Goal: Task Accomplishment & Management: Use online tool/utility

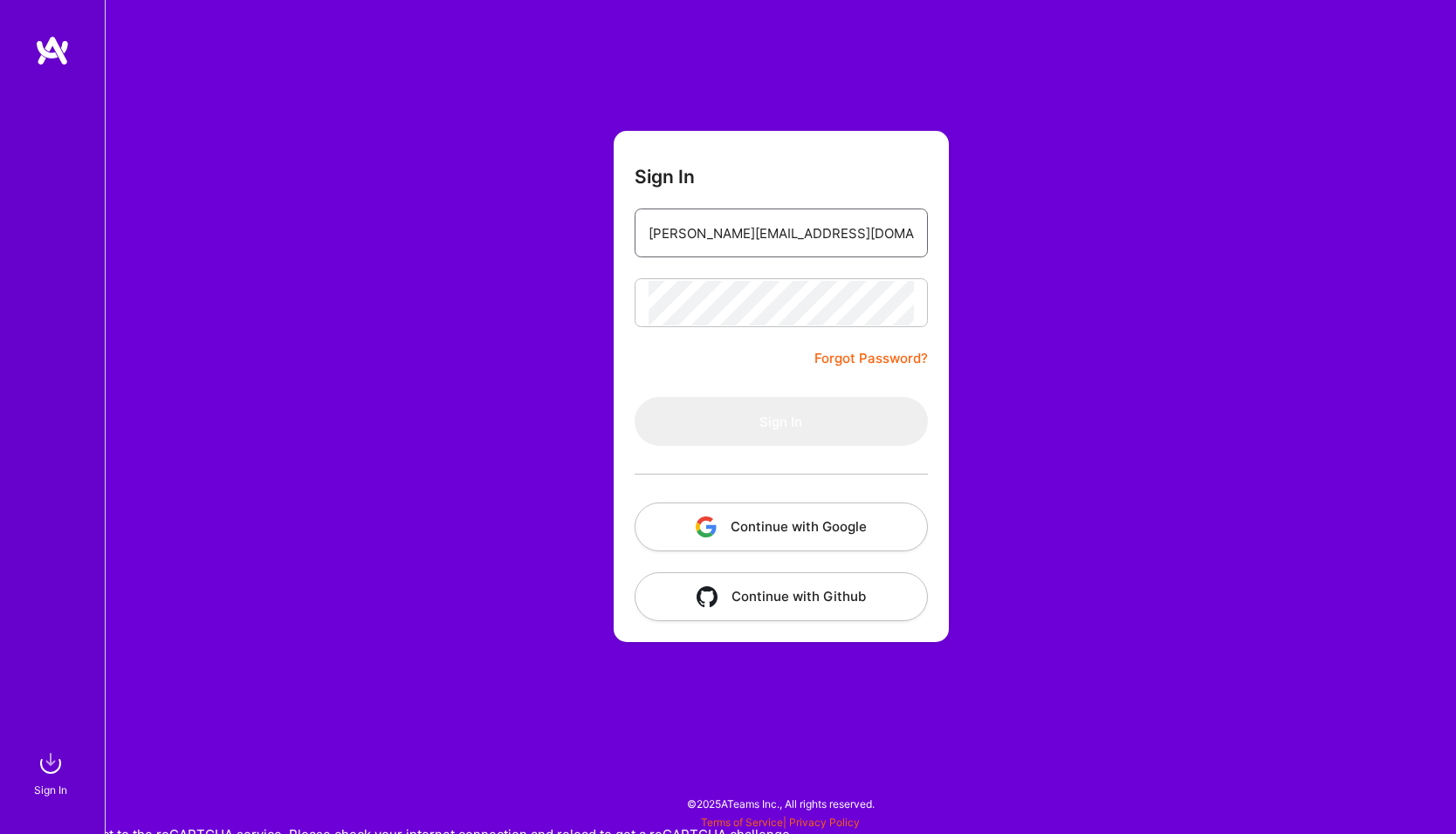
click at [785, 240] on input "[PERSON_NAME][EMAIL_ADDRESS][DOMAIN_NAME]" at bounding box center [781, 233] width 265 height 45
click at [389, 155] on div "Sign In [PERSON_NAME][EMAIL_ADDRESS][DOMAIN_NAME] Forgot Password? Sign In Cont…" at bounding box center [780, 417] width 1351 height 834
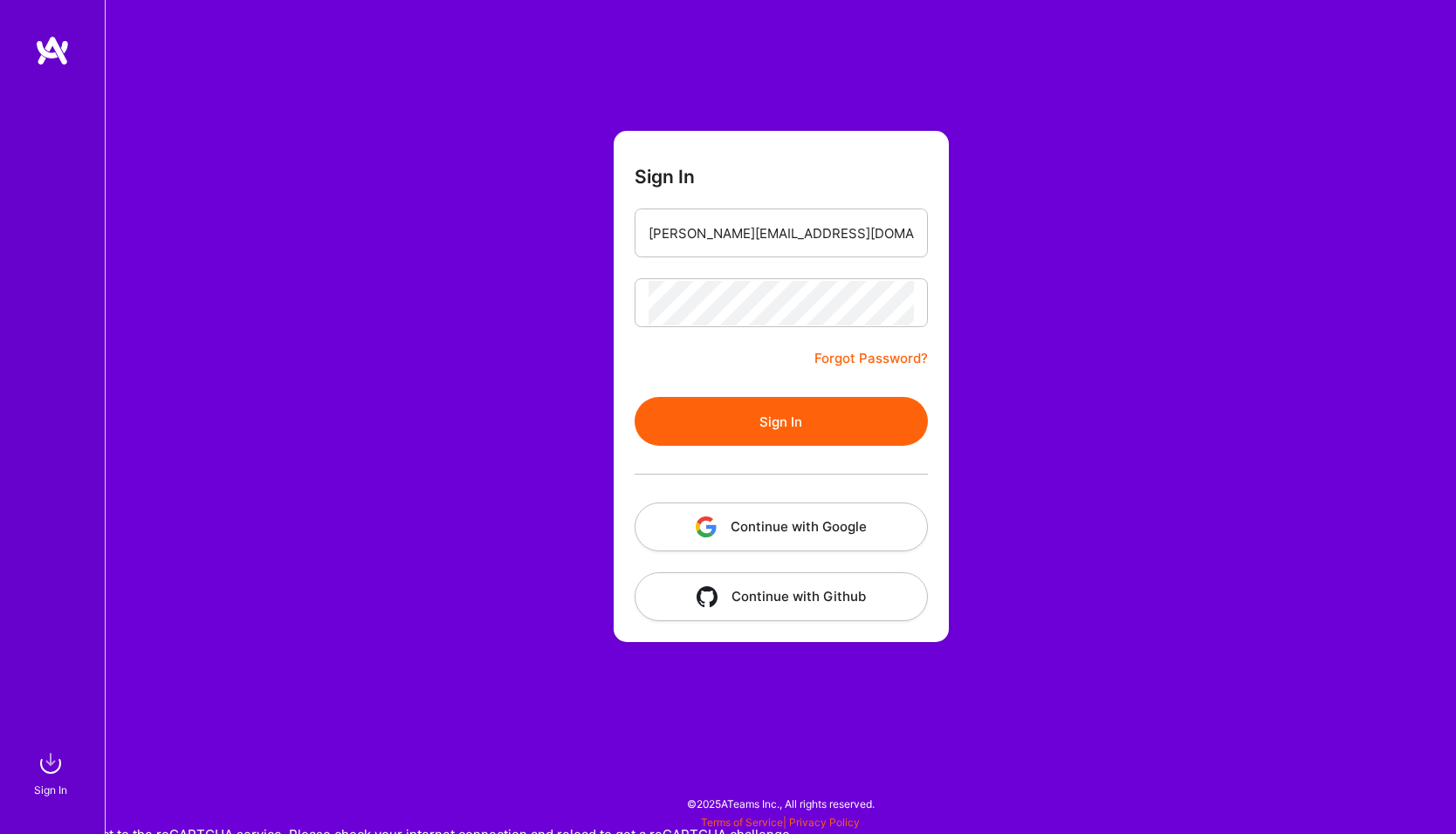
click at [746, 438] on button "Sign In" at bounding box center [781, 421] width 293 height 49
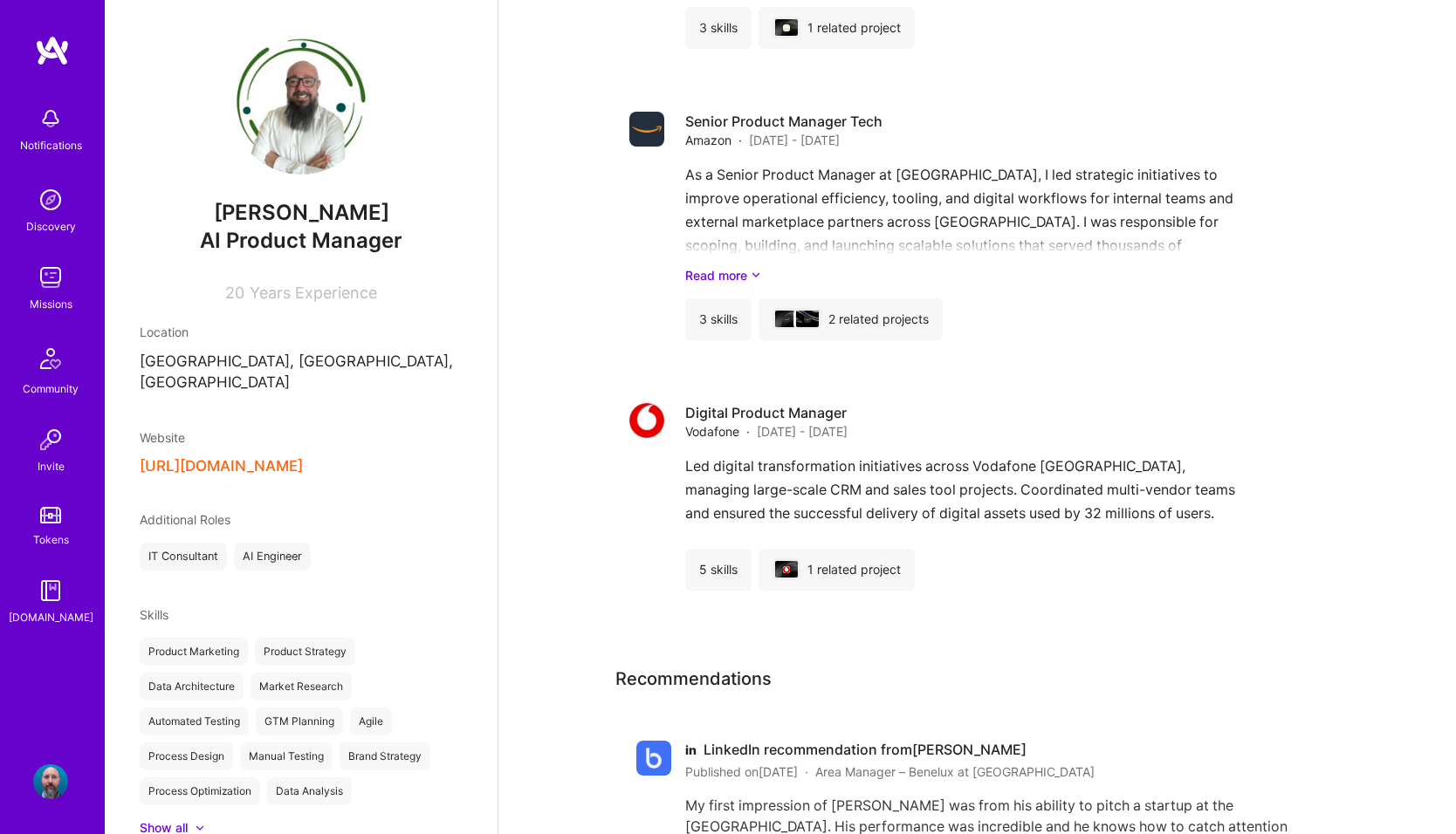
scroll to position [2444, 0]
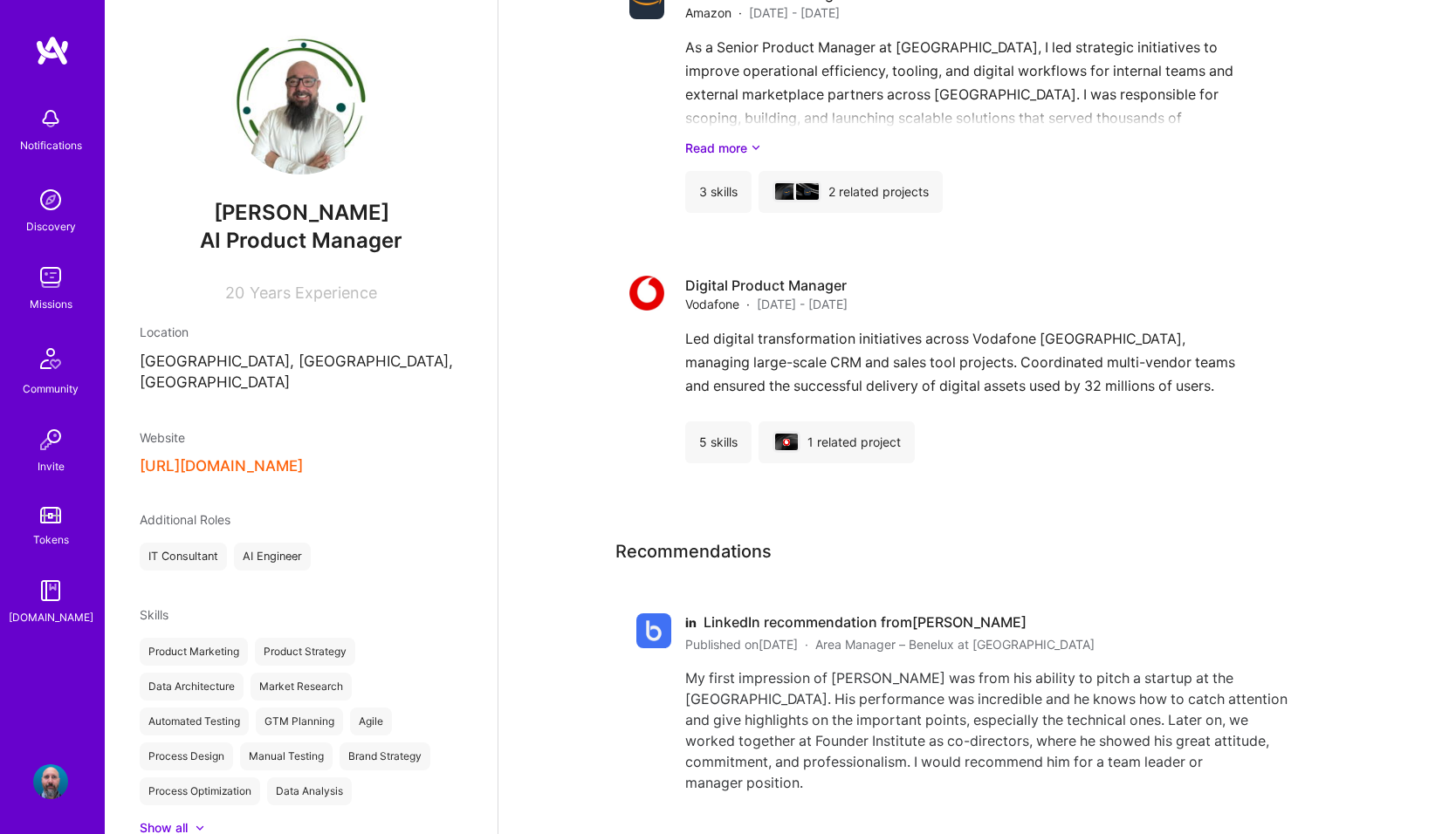
click at [53, 208] on img at bounding box center [50, 199] width 35 height 35
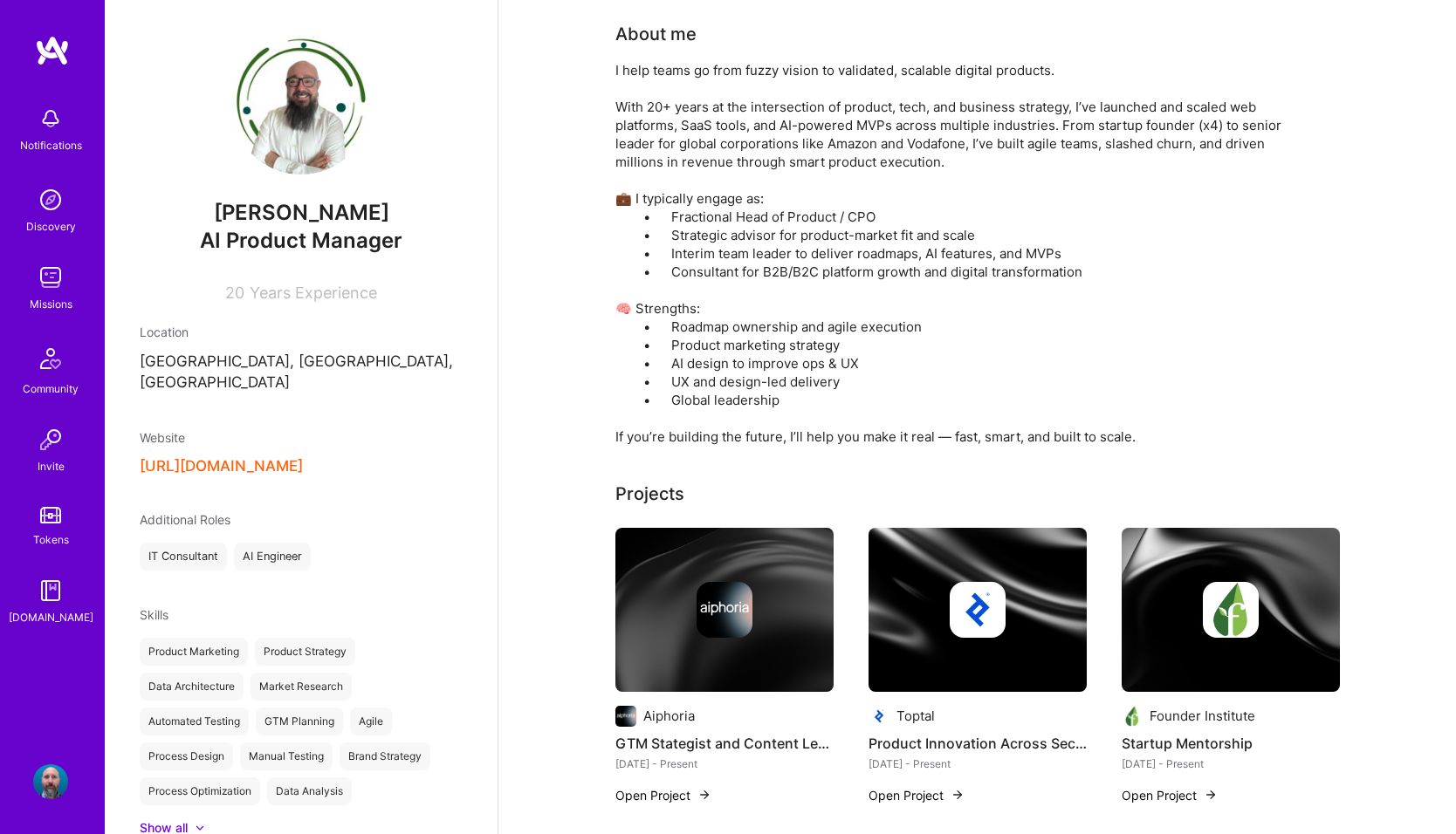
click at [39, 195] on img at bounding box center [50, 199] width 35 height 35
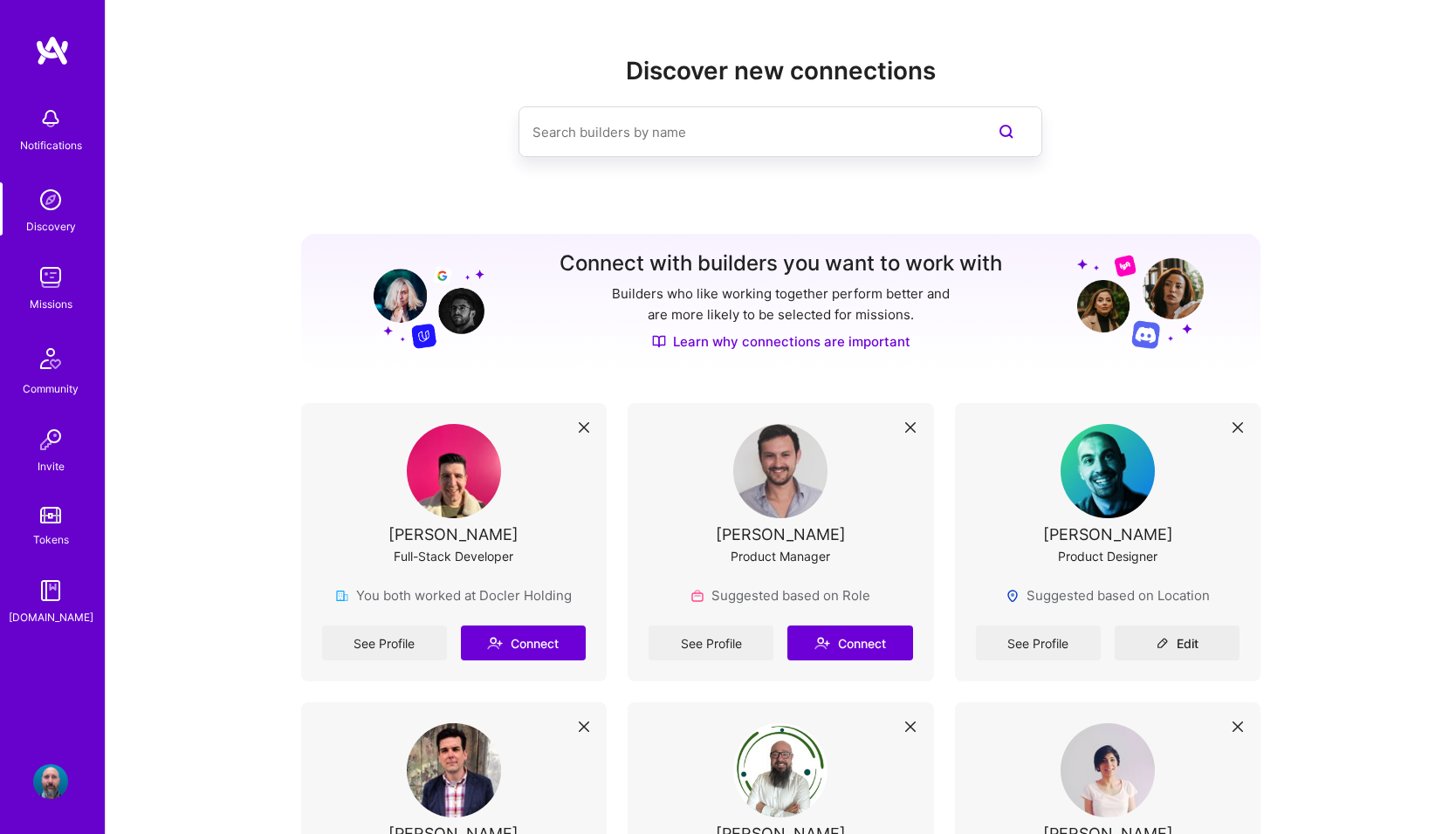
click at [55, 140] on div "Notifications" at bounding box center [52, 145] width 62 height 19
click at [53, 281] on img at bounding box center [50, 277] width 35 height 35
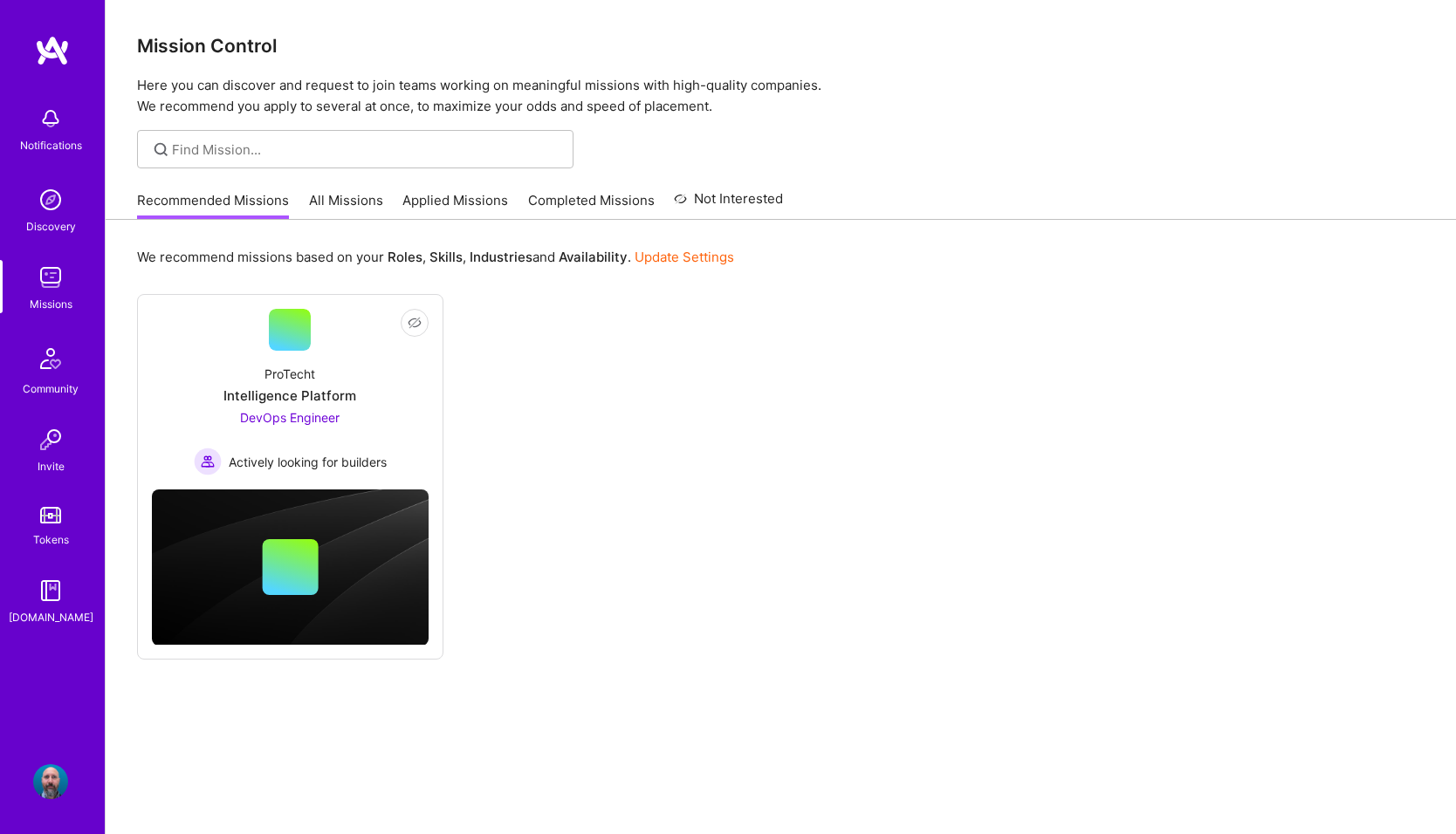
click at [331, 202] on link "All Missions" at bounding box center [346, 206] width 74 height 28
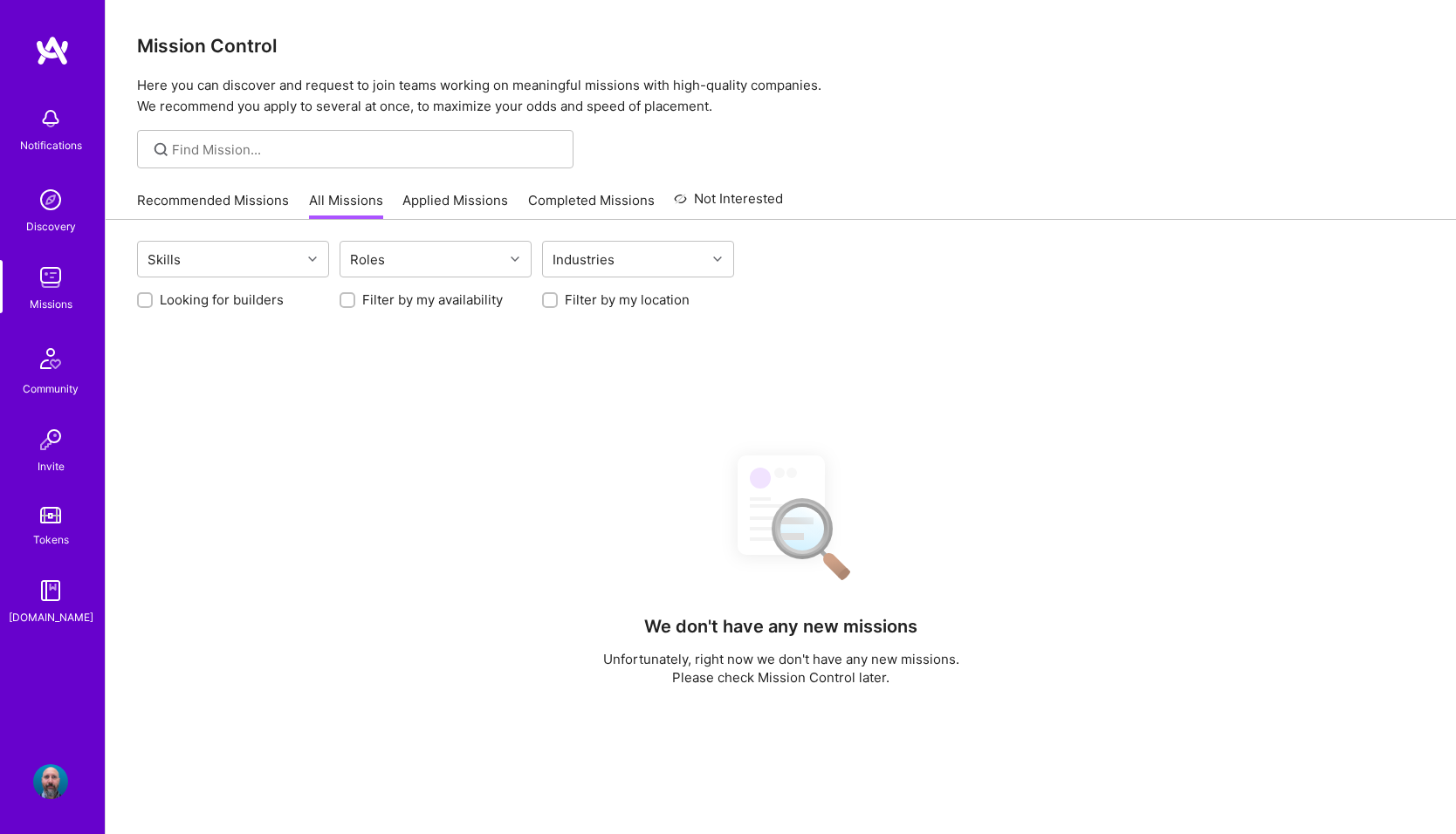
click at [433, 201] on link "Applied Missions" at bounding box center [455, 206] width 106 height 28
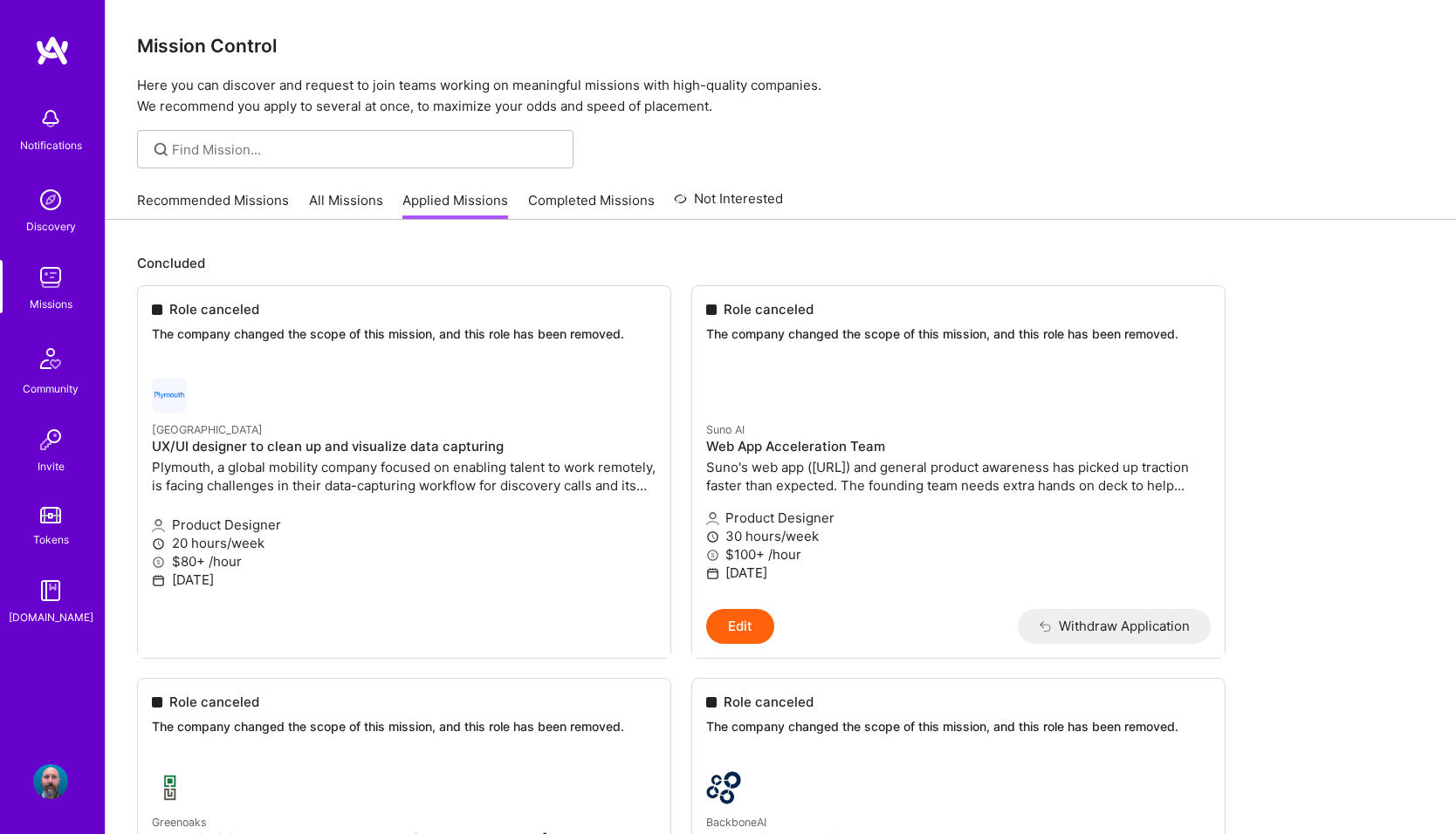
click at [549, 203] on link "Completed Missions" at bounding box center [591, 206] width 126 height 28
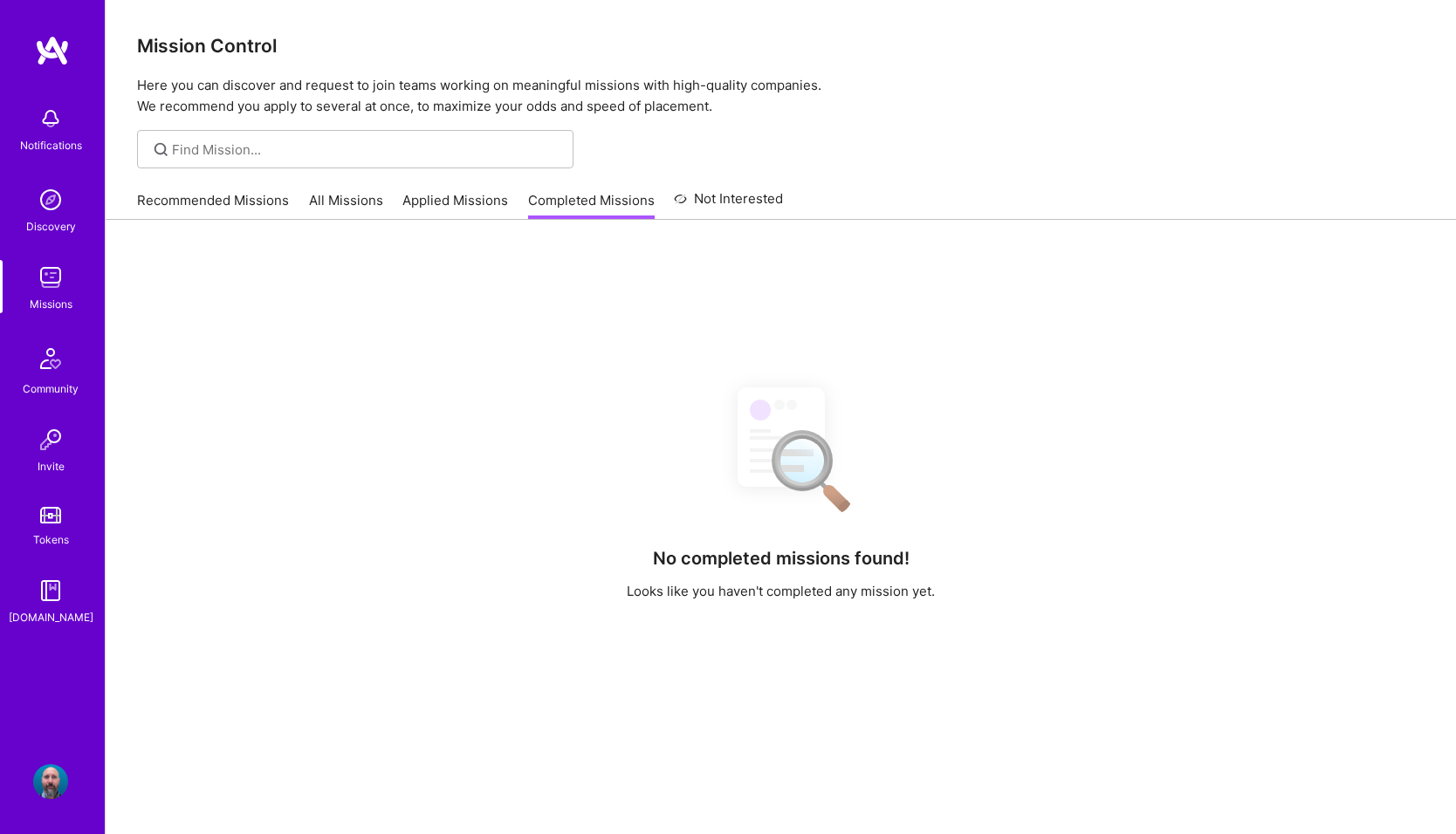
click at [426, 196] on link "Applied Missions" at bounding box center [455, 206] width 106 height 28
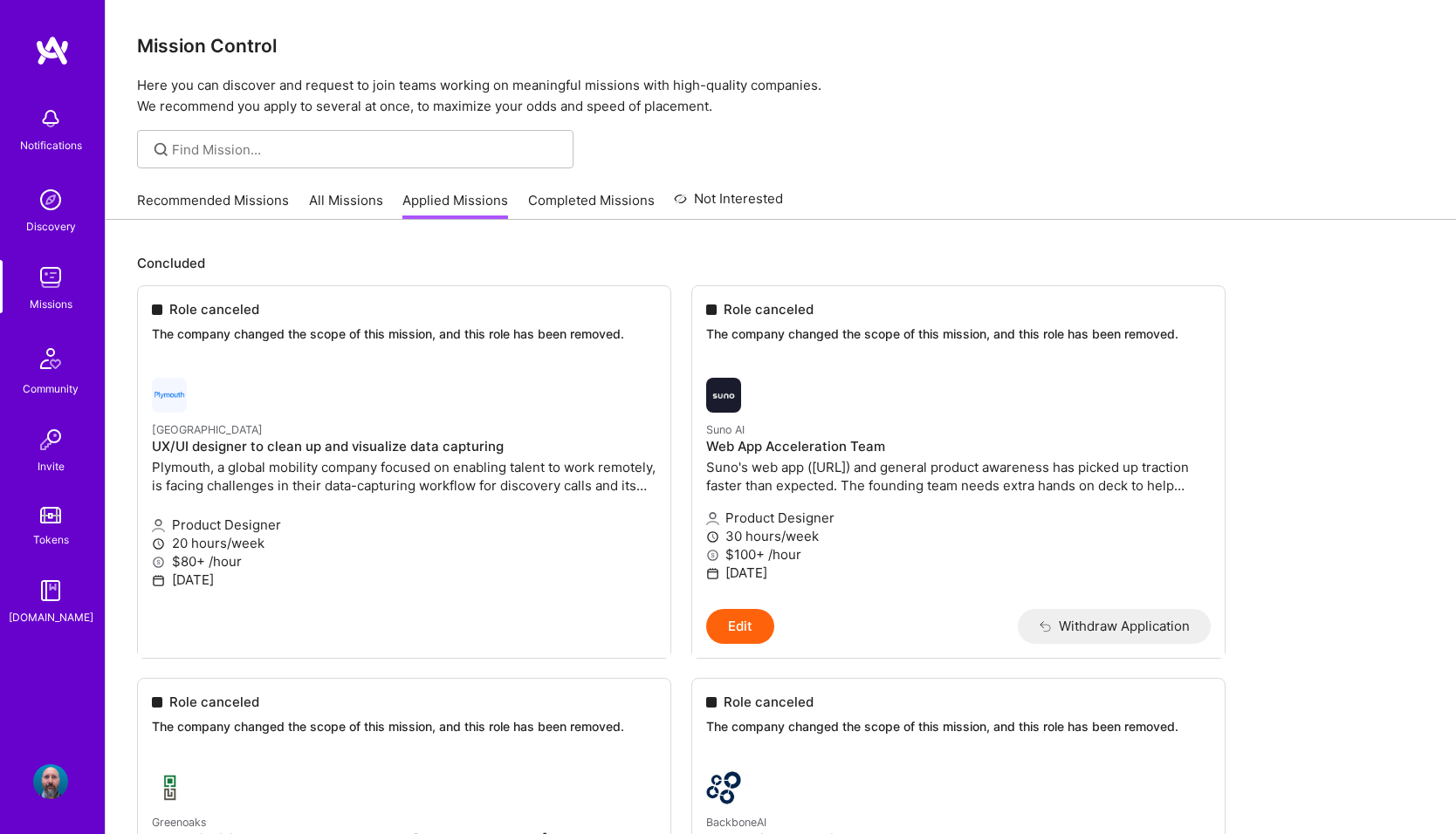
click at [360, 203] on link "All Missions" at bounding box center [346, 206] width 74 height 28
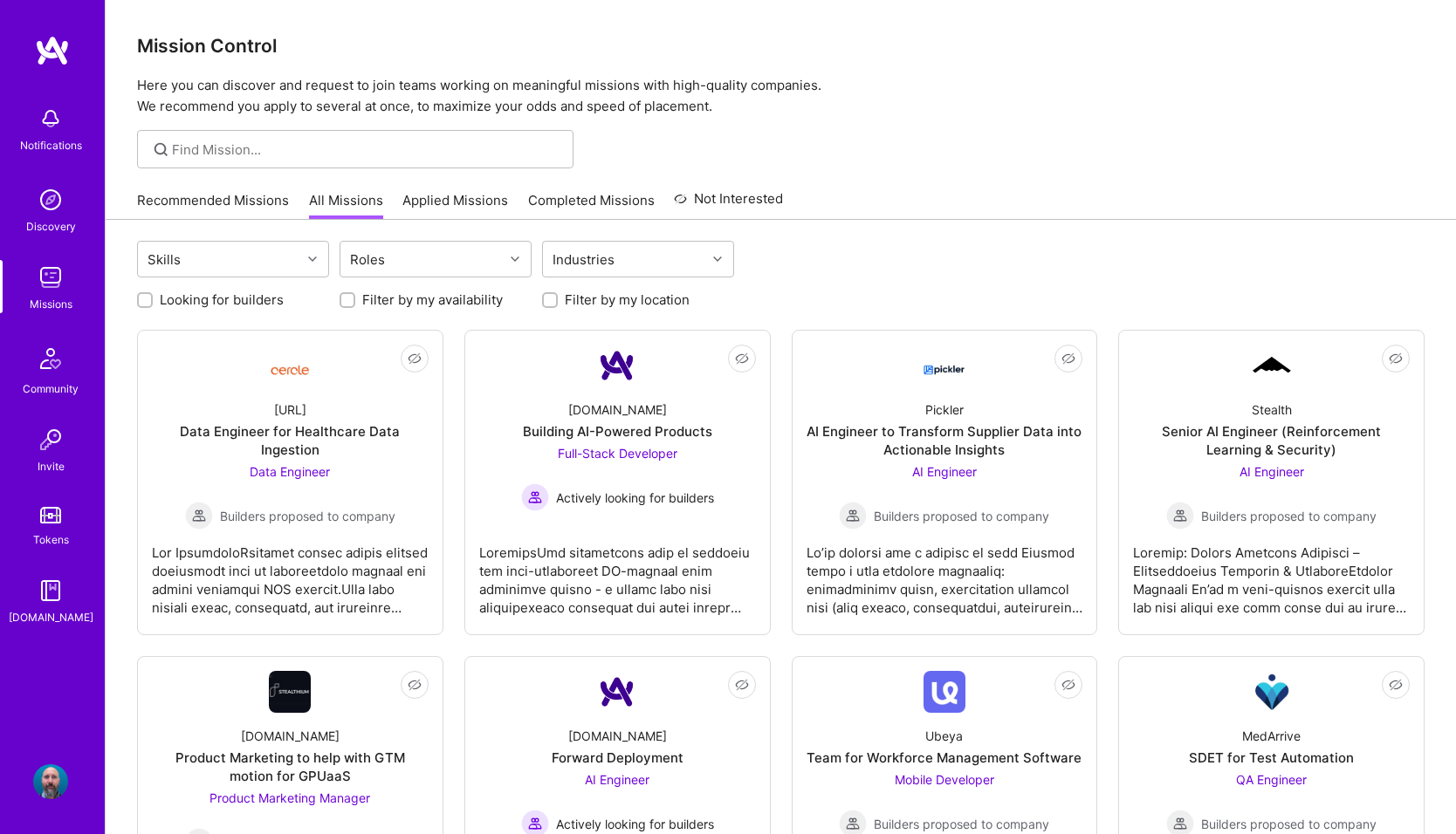
click at [250, 298] on label "Looking for builders" at bounding box center [221, 299] width 124 height 19
click at [153, 298] on input "Looking for builders" at bounding box center [147, 301] width 12 height 12
checkbox input "true"
